Goal: Task Accomplishment & Management: Use online tool/utility

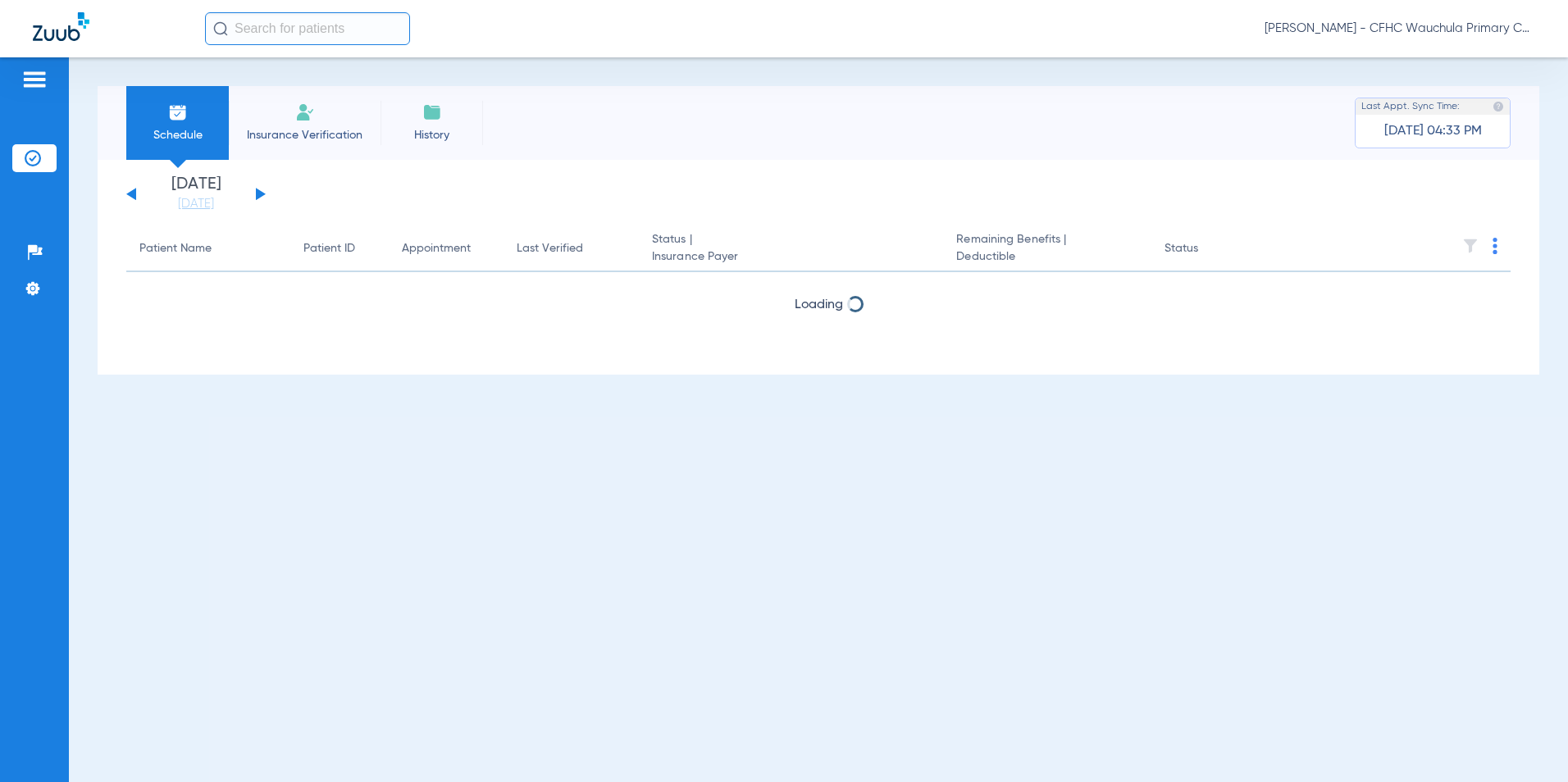
click at [262, 192] on button at bounding box center [261, 193] width 10 height 13
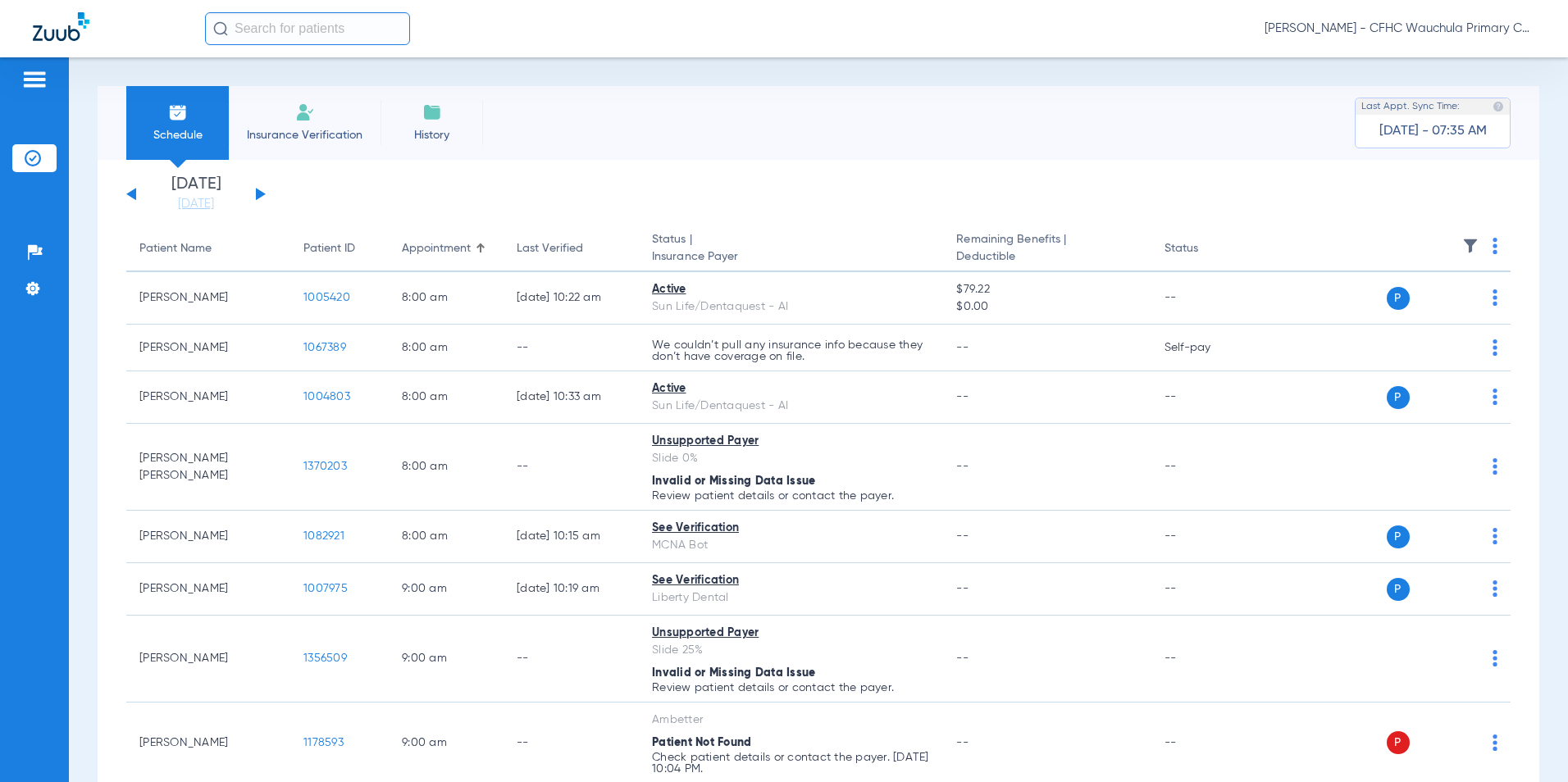
drag, startPoint x: 130, startPoint y: 194, endPoint x: 241, endPoint y: 230, distance: 116.7
click at [130, 194] on button at bounding box center [131, 193] width 10 height 13
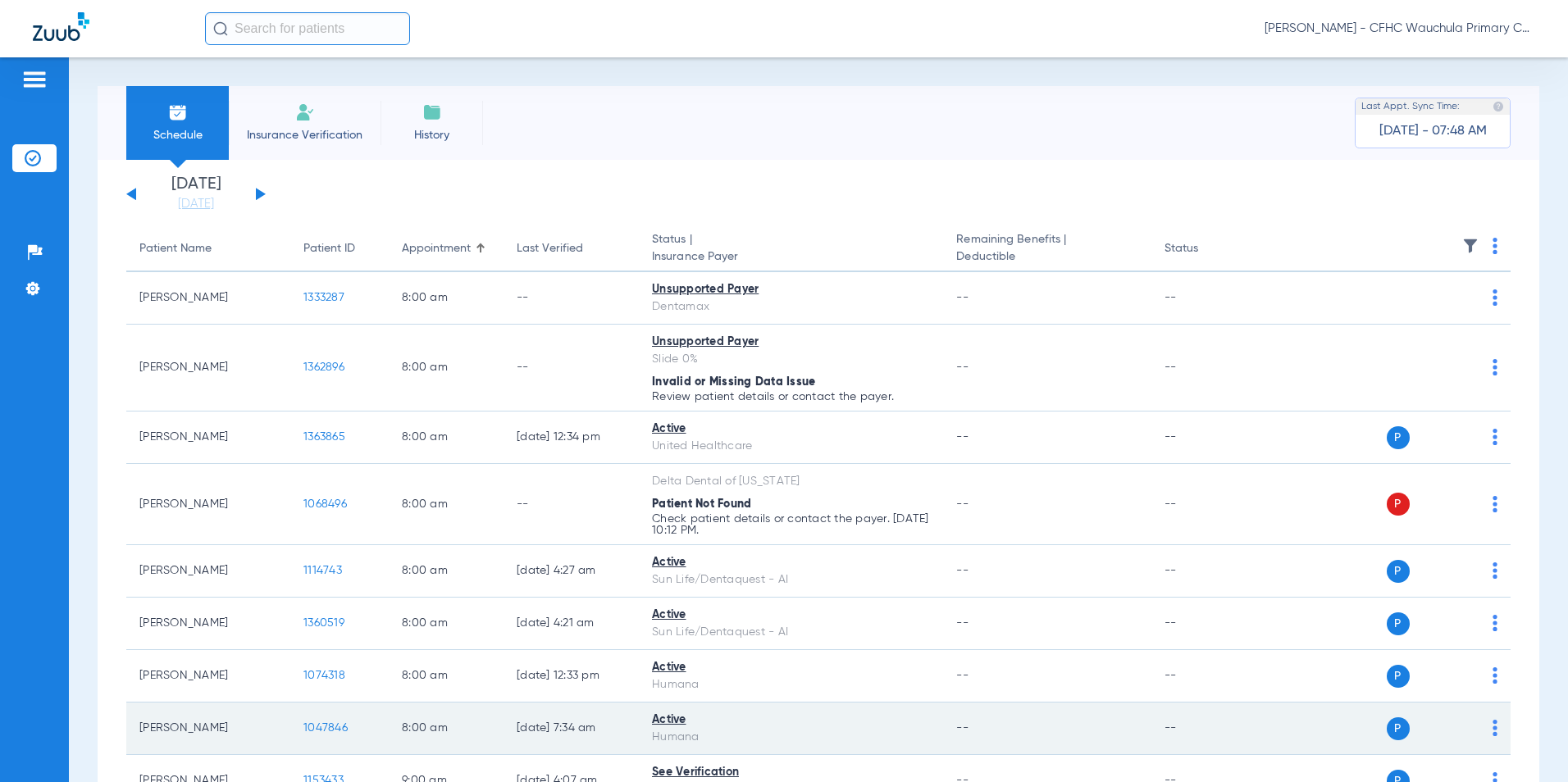
click at [330, 724] on span "1047846" at bounding box center [325, 728] width 44 height 12
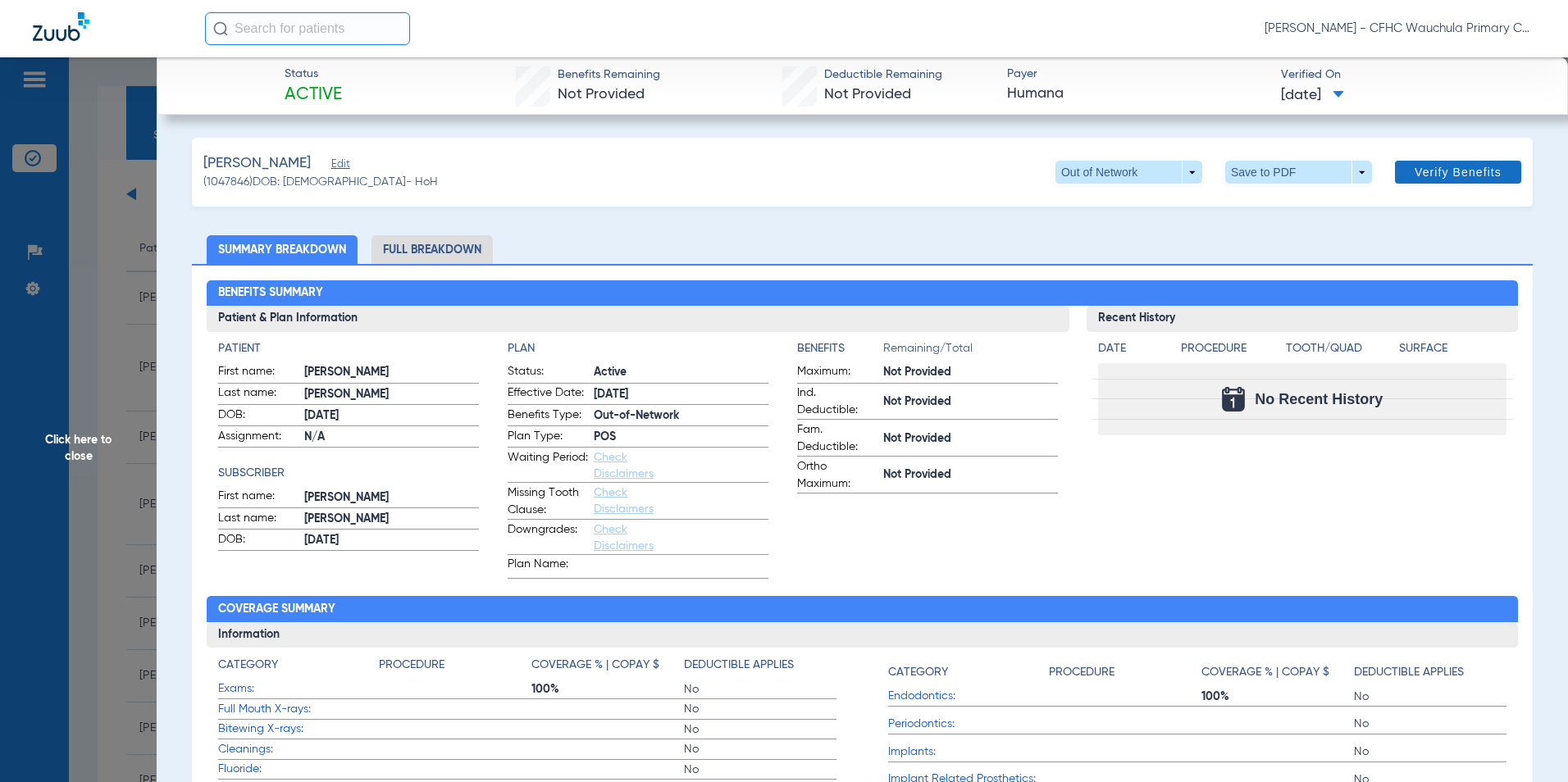
click at [1414, 170] on span "Verify Benefits" at bounding box center [1457, 172] width 87 height 13
click at [458, 250] on li "Full Breakdown" at bounding box center [432, 250] width 121 height 29
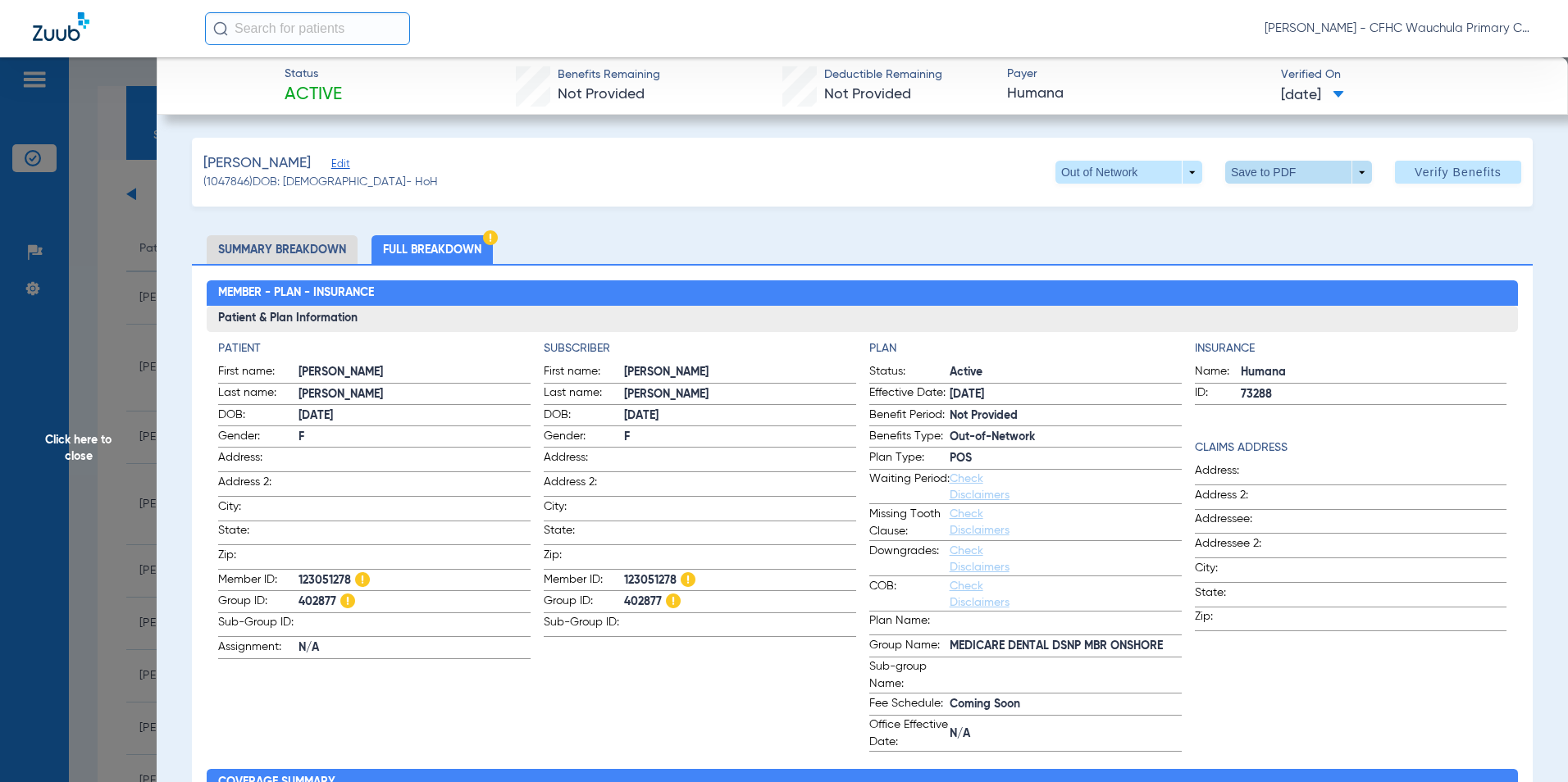
click at [1278, 169] on span at bounding box center [1298, 172] width 39 height 39
click at [1277, 205] on span "Save to PDF" at bounding box center [1291, 205] width 64 height 12
click at [1263, 167] on span at bounding box center [1298, 172] width 147 height 23
click at [1260, 193] on button "insert_drive_file Save to PDF" at bounding box center [1275, 205] width 124 height 33
drag, startPoint x: 89, startPoint y: 437, endPoint x: 95, endPoint y: 430, distance: 9.2
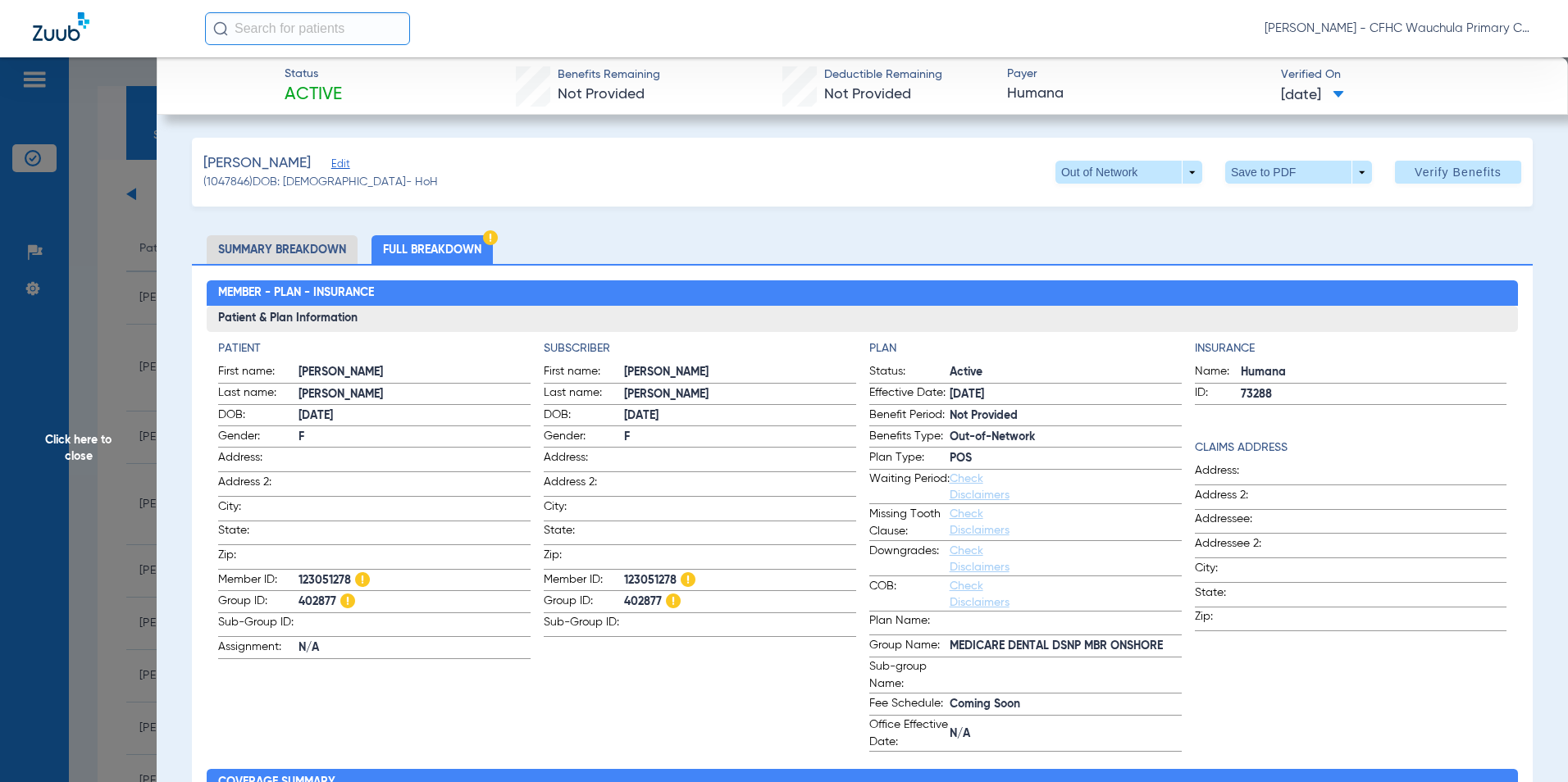
click at [91, 433] on span "Click here to close" at bounding box center [78, 448] width 157 height 782
